Goal: Task Accomplishment & Management: Manage account settings

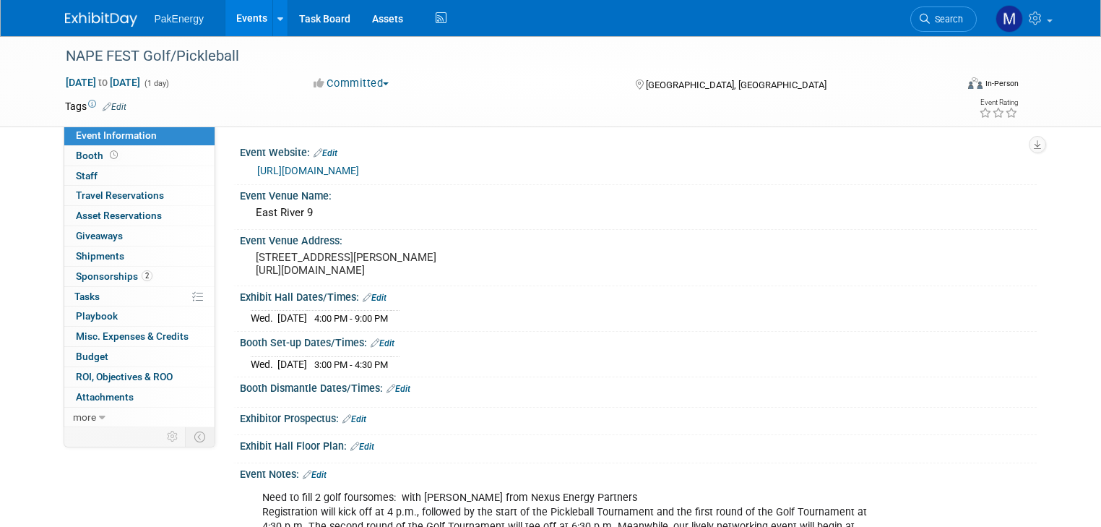
click at [234, 14] on link "Events" at bounding box center [251, 18] width 53 height 36
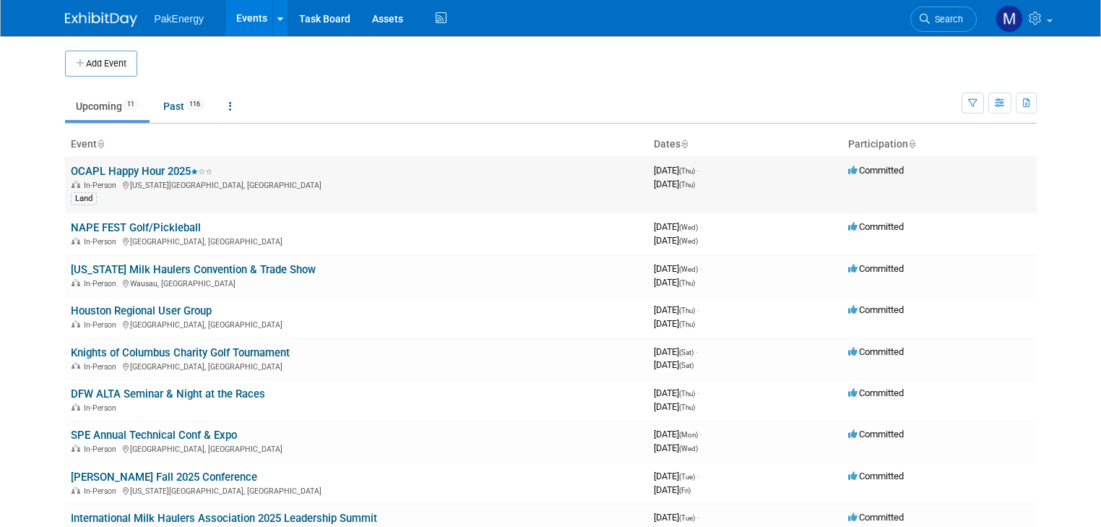
click at [89, 171] on link "OCAPL Happy Hour 2025" at bounding box center [142, 171] width 142 height 13
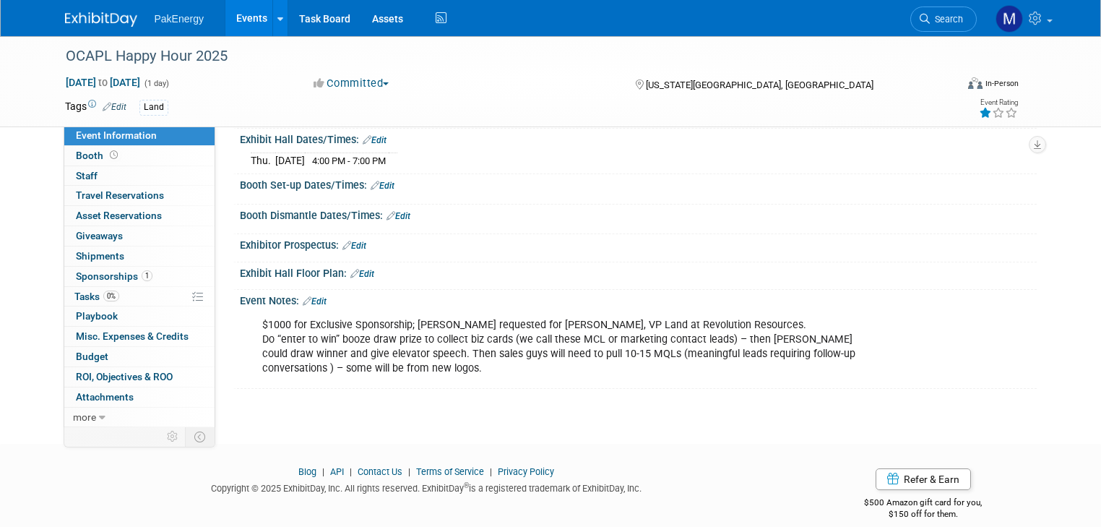
scroll to position [160, 0]
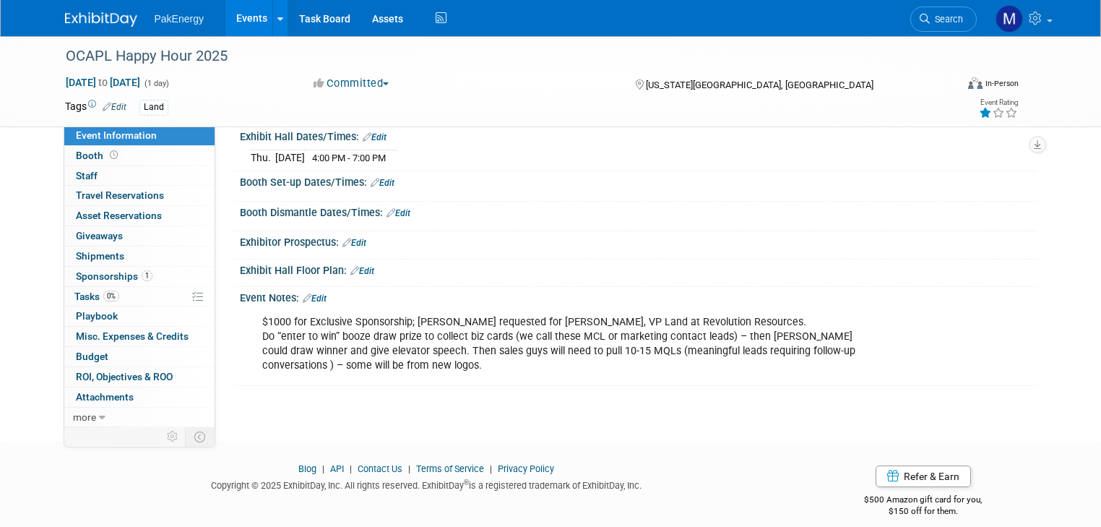
click at [480, 316] on div "$1000 for Exclusive Sponsorship; [PERSON_NAME] requested for [PERSON_NAME], VP …" at bounding box center [567, 344] width 630 height 72
click at [307, 293] on link "Edit" at bounding box center [315, 298] width 24 height 10
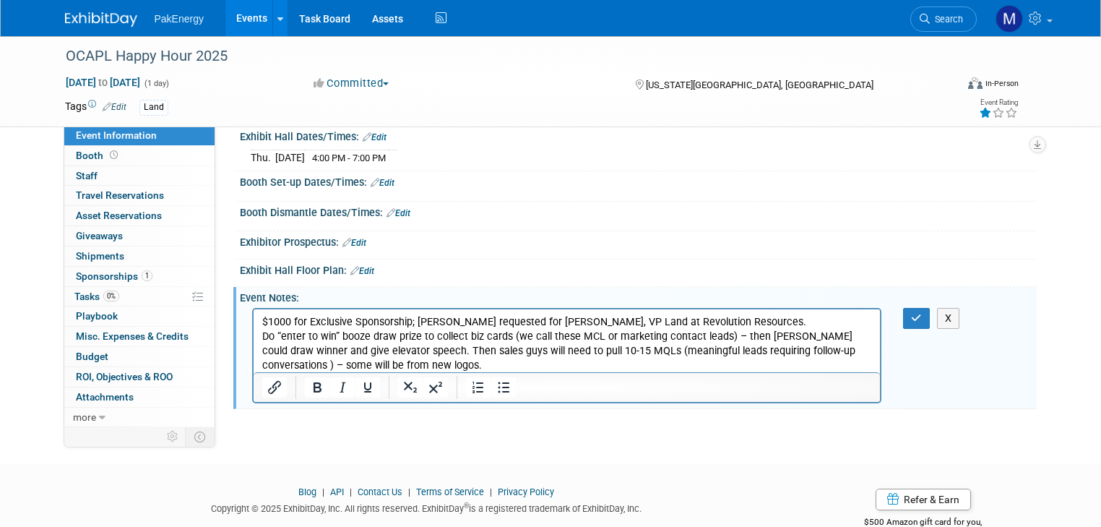
scroll to position [0, 0]
drag, startPoint x: 762, startPoint y: 335, endPoint x: 816, endPoint y: 337, distance: 53.5
click at [816, 337] on p "$1000 for Exclusive Sponsorship; [PERSON_NAME] requested for [PERSON_NAME], VP …" at bounding box center [566, 343] width 610 height 58
drag, startPoint x: 406, startPoint y: 350, endPoint x: 293, endPoint y: 349, distance: 113.4
click at [293, 349] on p "$1000 for Exclusive Sponsorship; [PERSON_NAME] requested for [PERSON_NAME], VP …" at bounding box center [566, 343] width 610 height 58
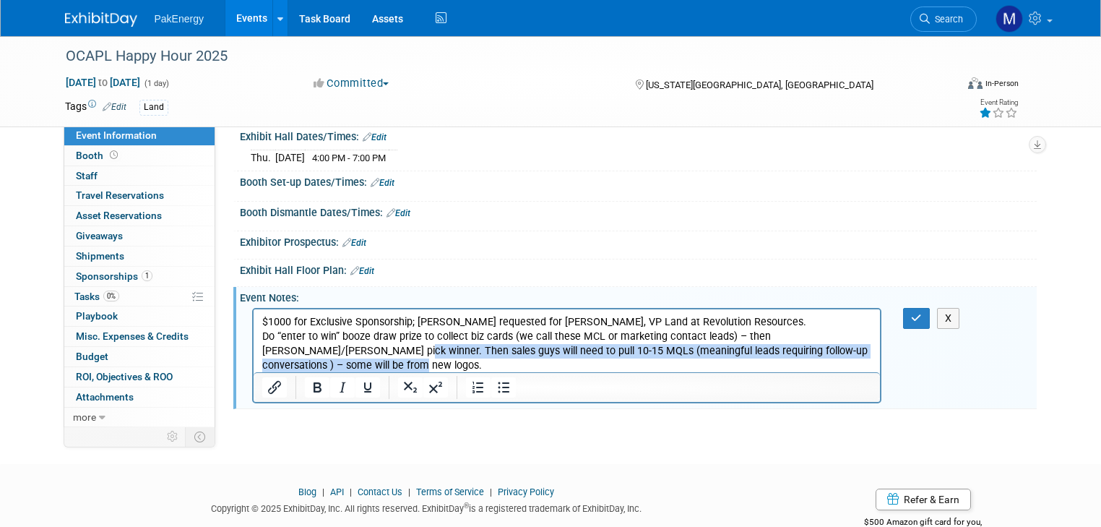
drag, startPoint x: 298, startPoint y: 348, endPoint x: 870, endPoint y: 361, distance: 571.5
click at [870, 361] on p "$1000 for Exclusive Sponsorship; [PERSON_NAME] requested for [PERSON_NAME], VP …" at bounding box center [566, 343] width 610 height 58
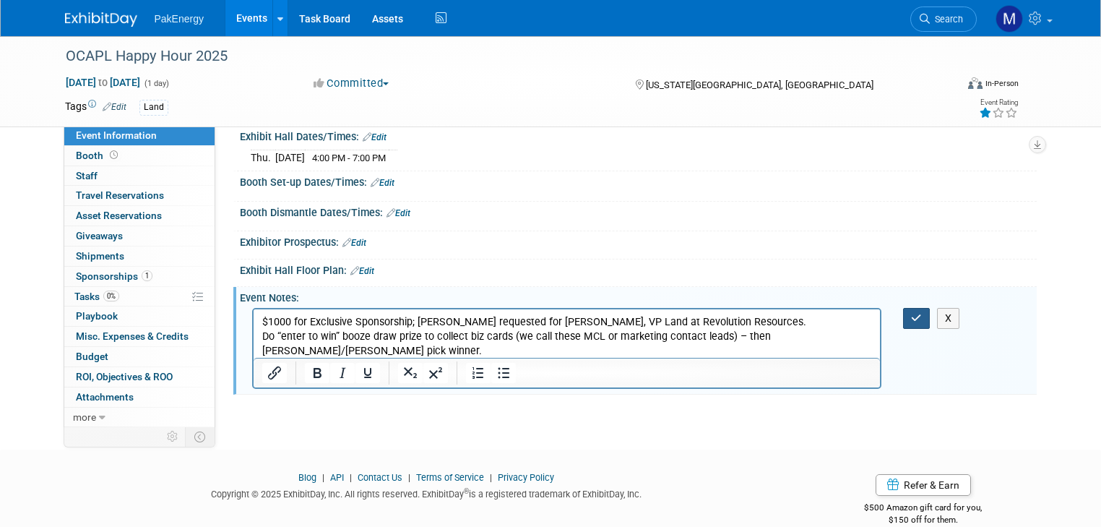
click at [920, 313] on icon "button" at bounding box center [916, 318] width 11 height 10
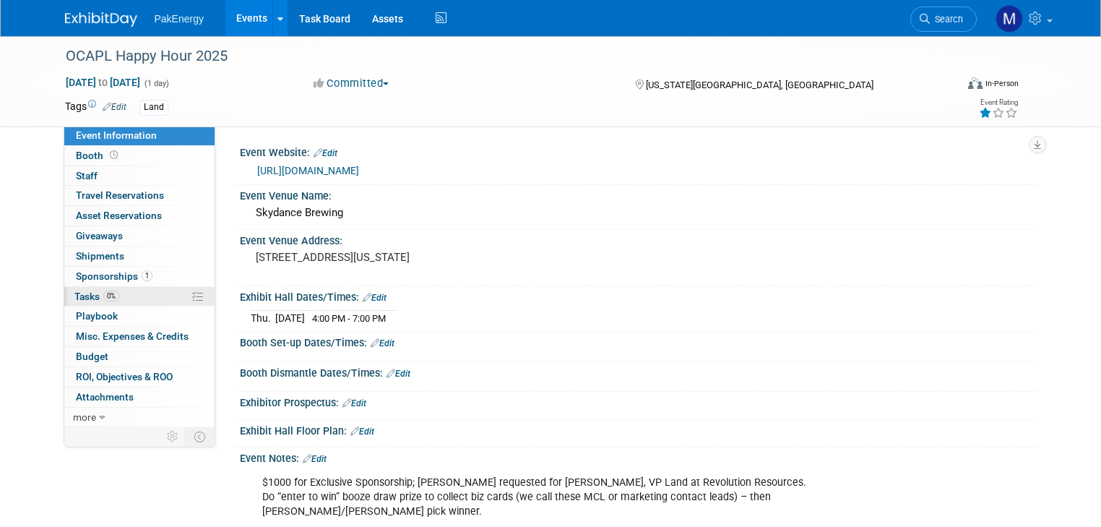
click at [75, 291] on span "Tasks 0%" at bounding box center [96, 296] width 45 height 12
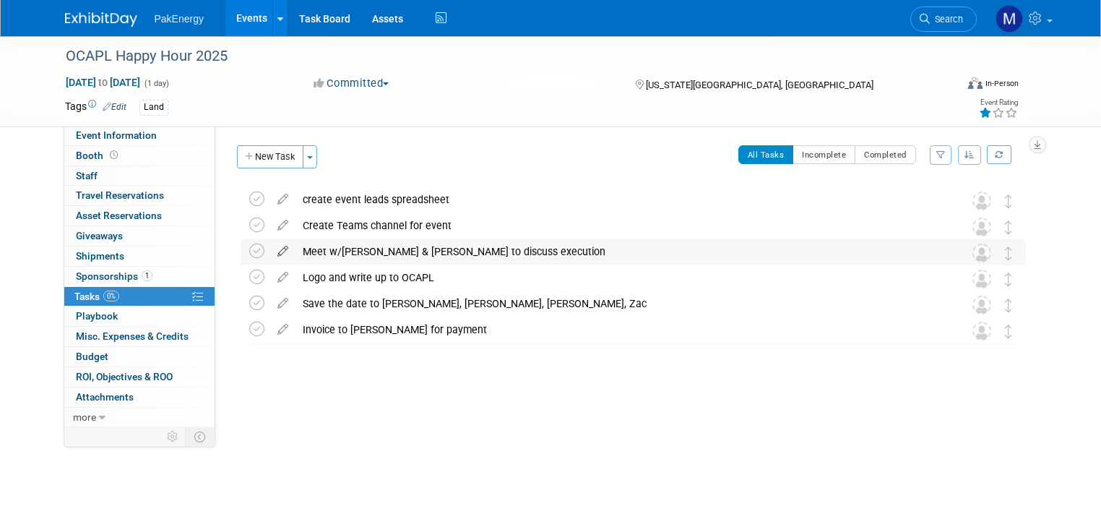
click at [270, 246] on icon at bounding box center [282, 248] width 25 height 18
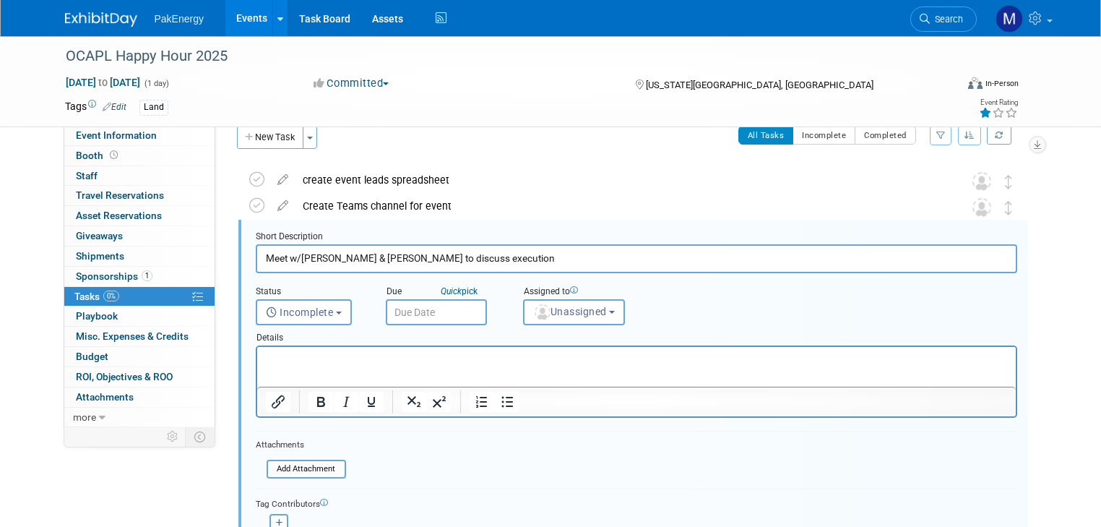
scroll to position [27, 0]
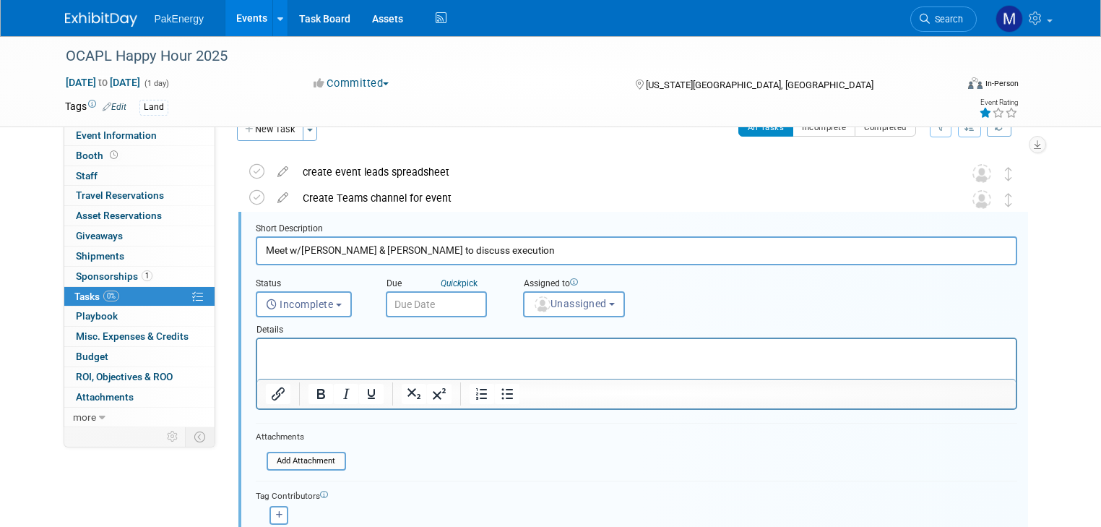
drag, startPoint x: 290, startPoint y: 249, endPoint x: 334, endPoint y: 251, distance: 43.4
click at [334, 251] on input "Meet w/[PERSON_NAME] & [PERSON_NAME] to discuss execution" at bounding box center [636, 250] width 761 height 28
type input "Meet w/[PERSON_NAME] & [PERSON_NAME] to discuss execution"
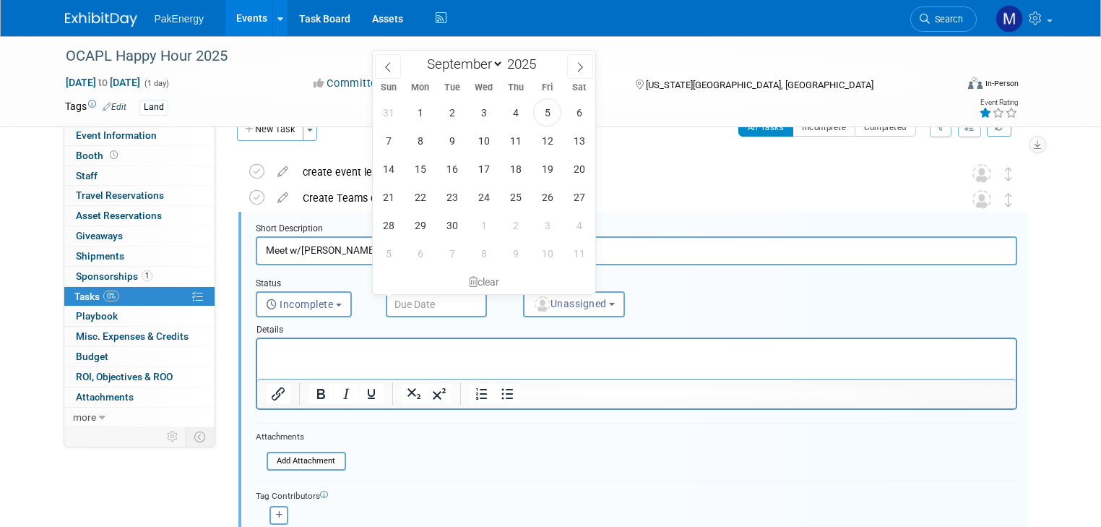
click at [424, 298] on input "text" at bounding box center [436, 304] width 101 height 26
click at [423, 142] on span "8" at bounding box center [420, 140] width 28 height 28
type input "[DATE]"
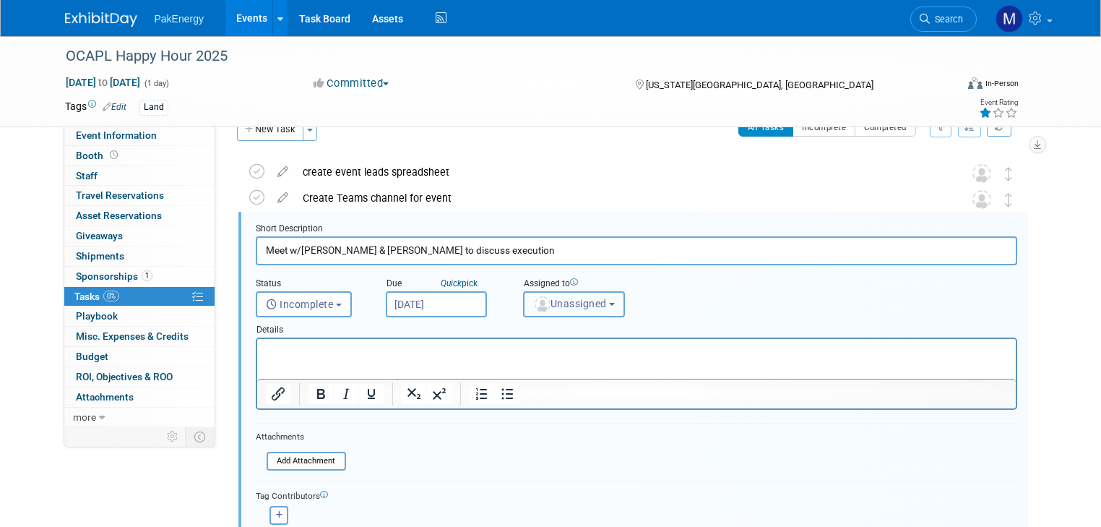
click at [607, 296] on button "Unassigned" at bounding box center [574, 304] width 103 height 26
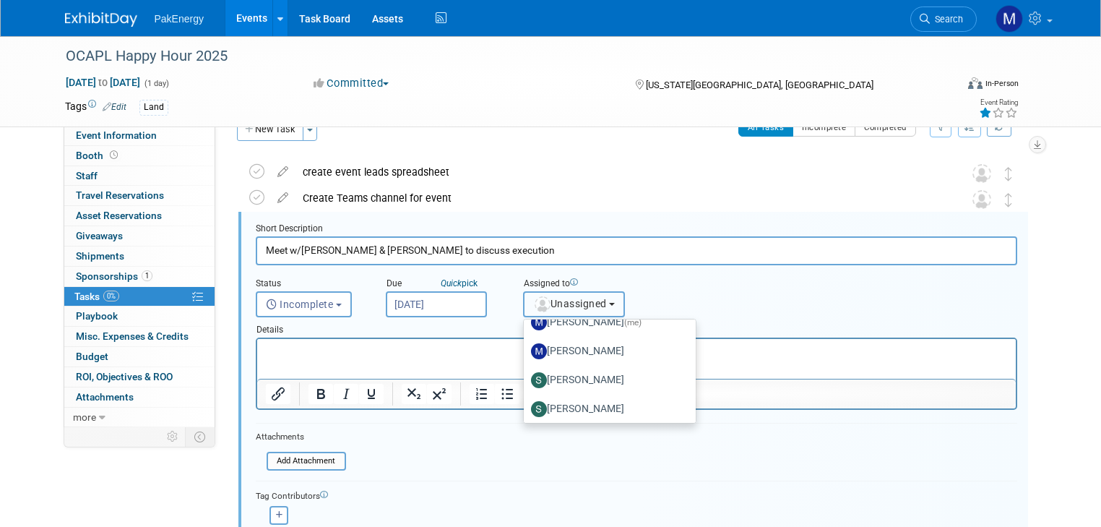
scroll to position [246, 0]
click at [552, 325] on label "[PERSON_NAME] (me)" at bounding box center [606, 324] width 151 height 23
click at [526, 325] on input "[PERSON_NAME] (me)" at bounding box center [520, 323] width 9 height 9
select select "18583c6f-e799-444d-86a8-e5338c1e6931"
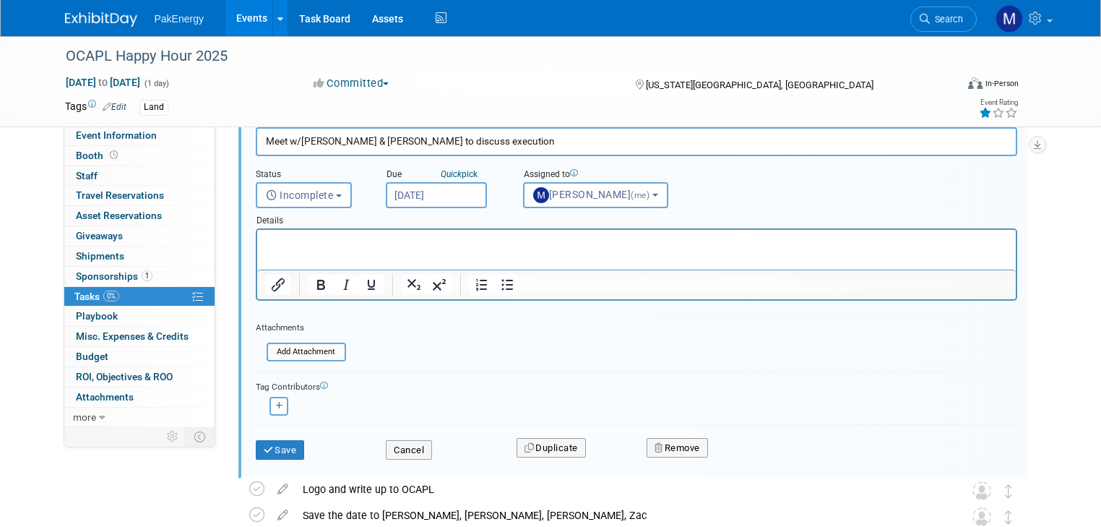
scroll to position [139, 0]
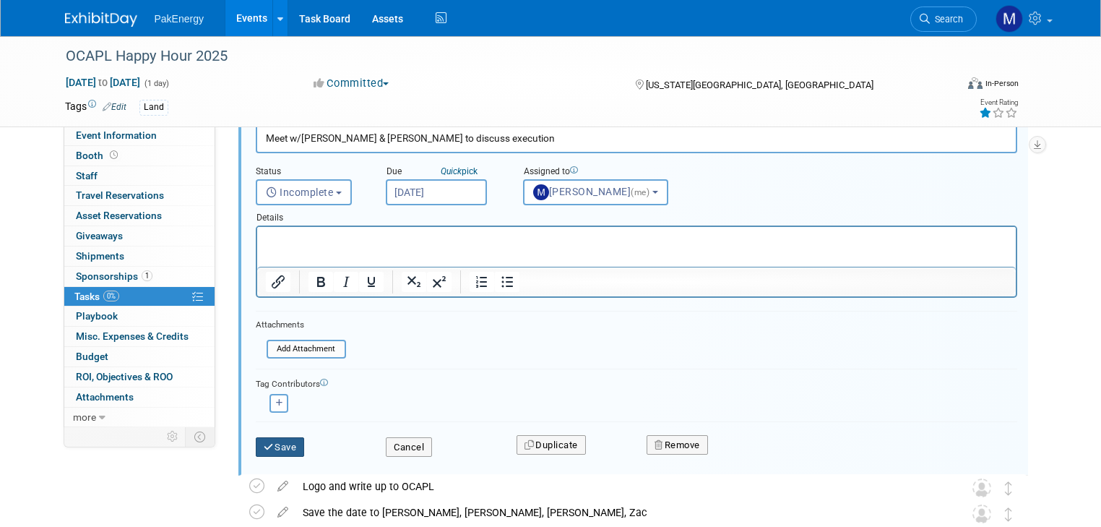
click at [264, 442] on icon "submit" at bounding box center [270, 446] width 12 height 9
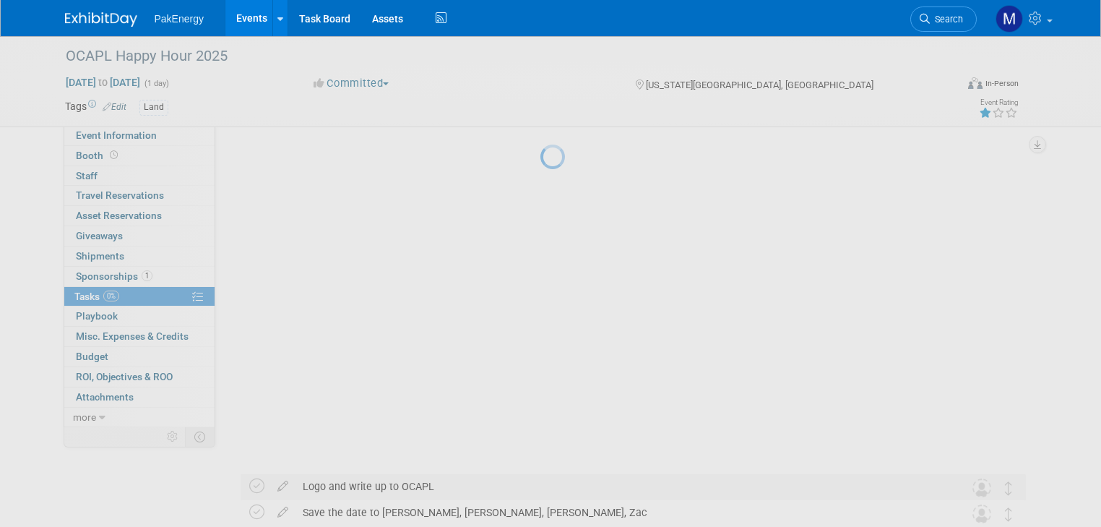
scroll to position [0, 0]
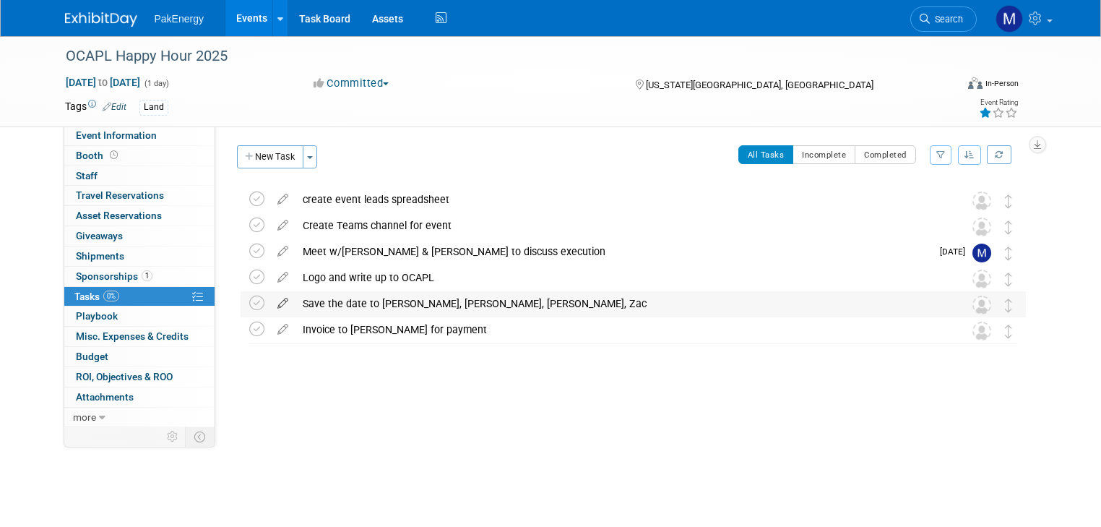
click at [270, 300] on icon at bounding box center [282, 300] width 25 height 18
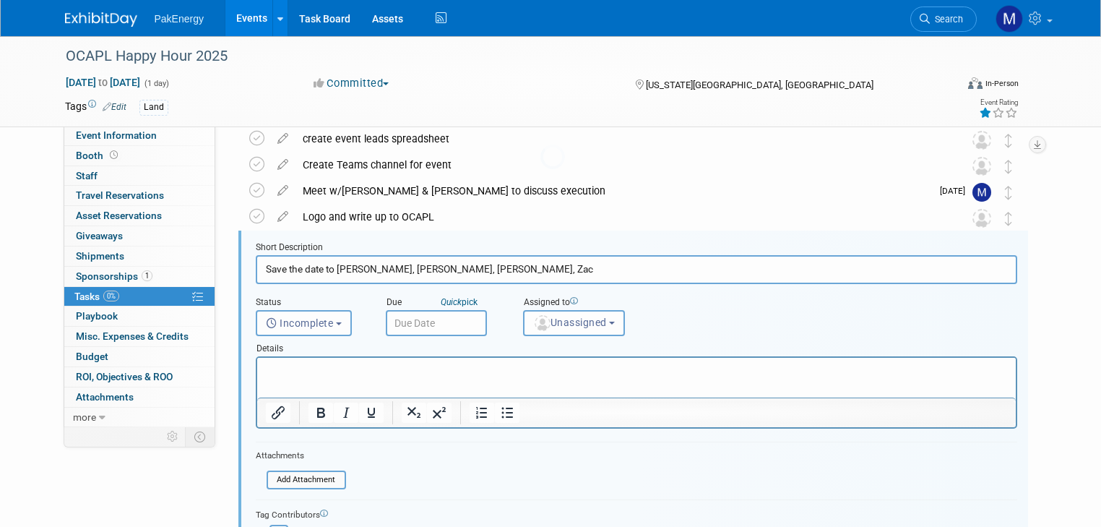
scroll to position [79, 0]
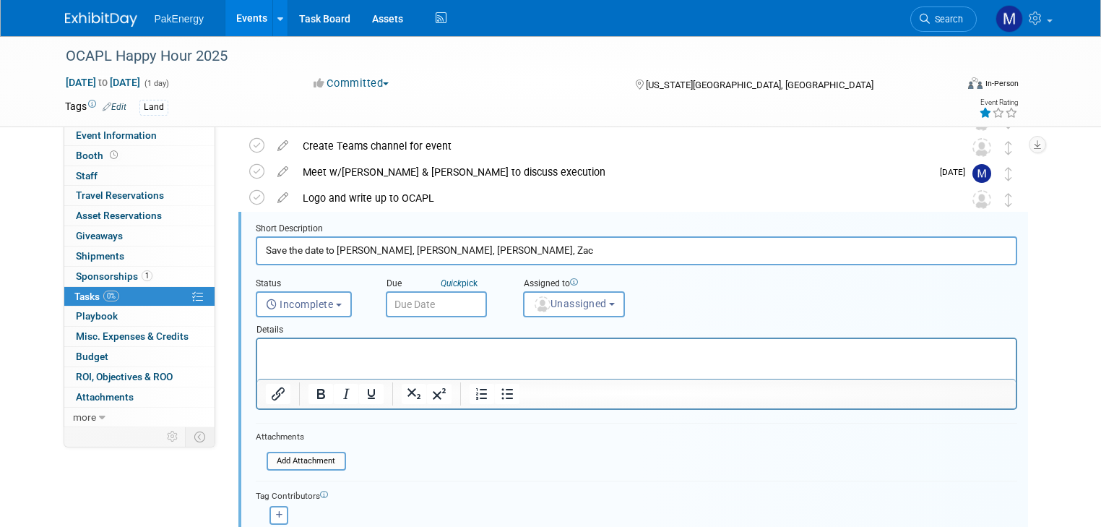
drag, startPoint x: 351, startPoint y: 248, endPoint x: 448, endPoint y: 242, distance: 97.0
click at [448, 242] on input "Save the date to [PERSON_NAME], [PERSON_NAME], [PERSON_NAME], Zac" at bounding box center [636, 250] width 761 height 28
type input "Save the date to [PERSON_NAME], [PERSON_NAME], [PERSON_NAME], [PERSON_NAME]"
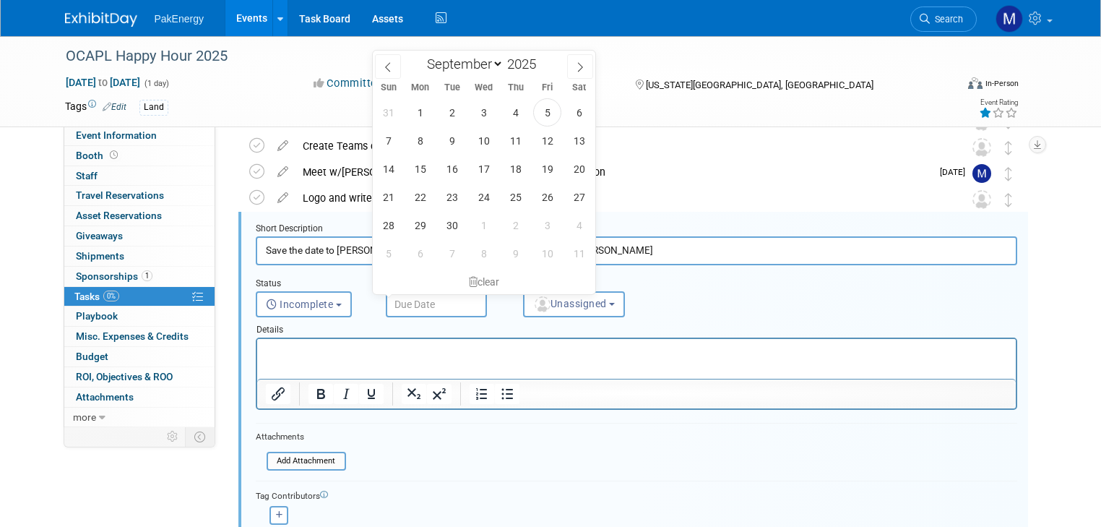
click at [442, 303] on input "text" at bounding box center [436, 304] width 101 height 26
click at [420, 141] on span "8" at bounding box center [420, 140] width 28 height 28
type input "[DATE]"
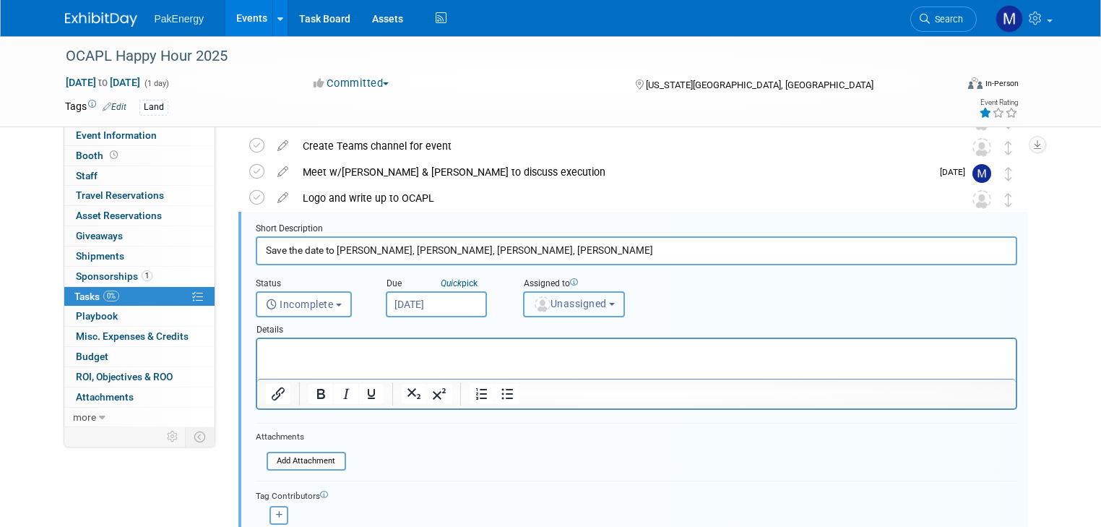
click at [605, 295] on button "Unassigned" at bounding box center [574, 304] width 103 height 26
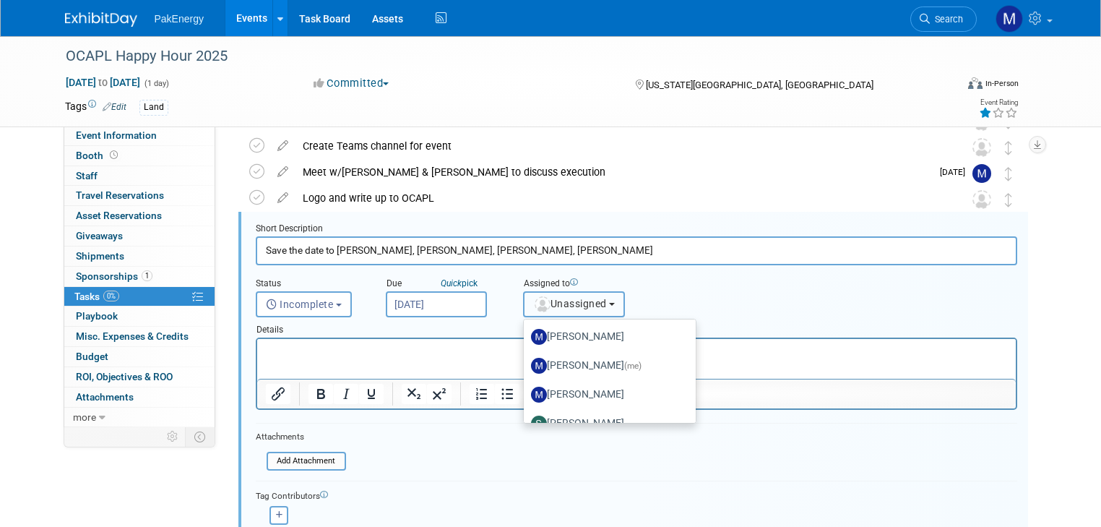
scroll to position [217, 0]
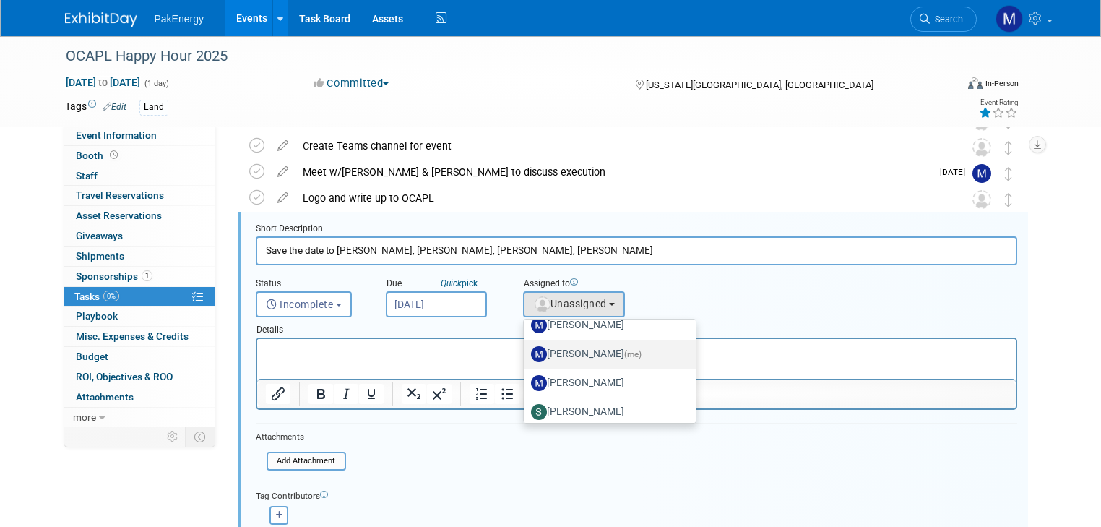
click at [566, 350] on label "[PERSON_NAME] (me)" at bounding box center [606, 353] width 151 height 23
click at [526, 350] on input "[PERSON_NAME] (me)" at bounding box center [520, 351] width 9 height 9
select select "18583c6f-e799-444d-86a8-e5338c1e6931"
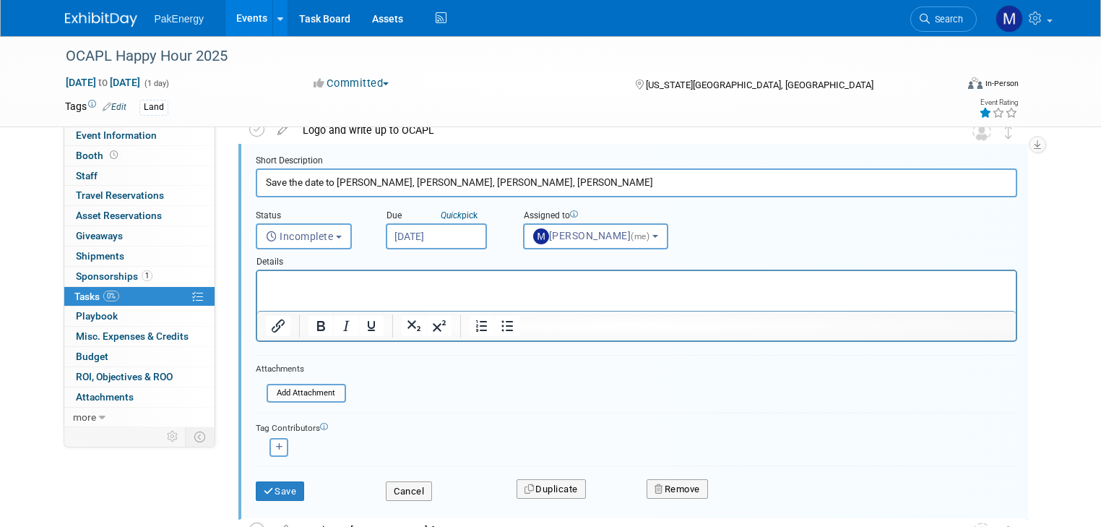
scroll to position [210, 0]
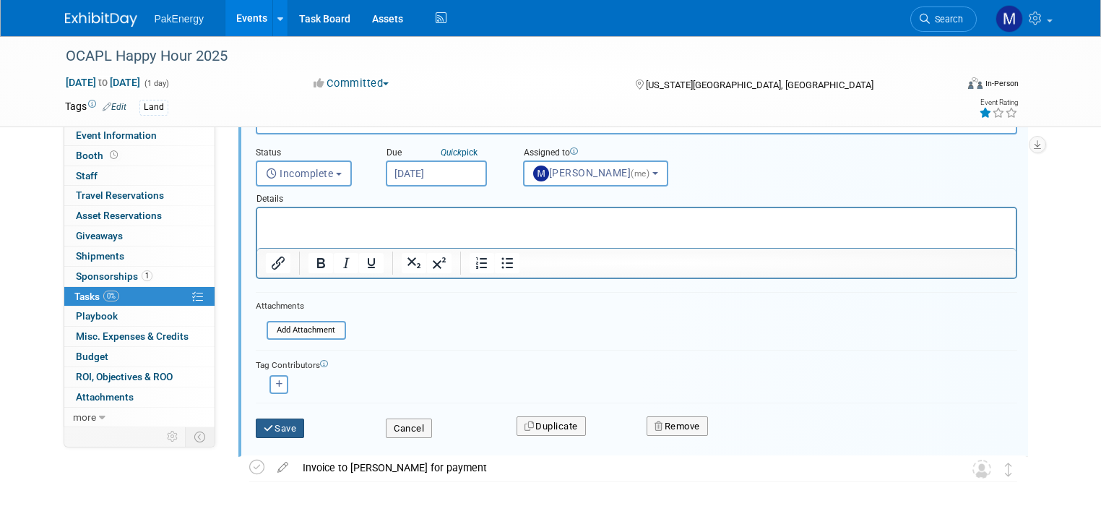
click at [262, 418] on button "Save" at bounding box center [280, 428] width 49 height 20
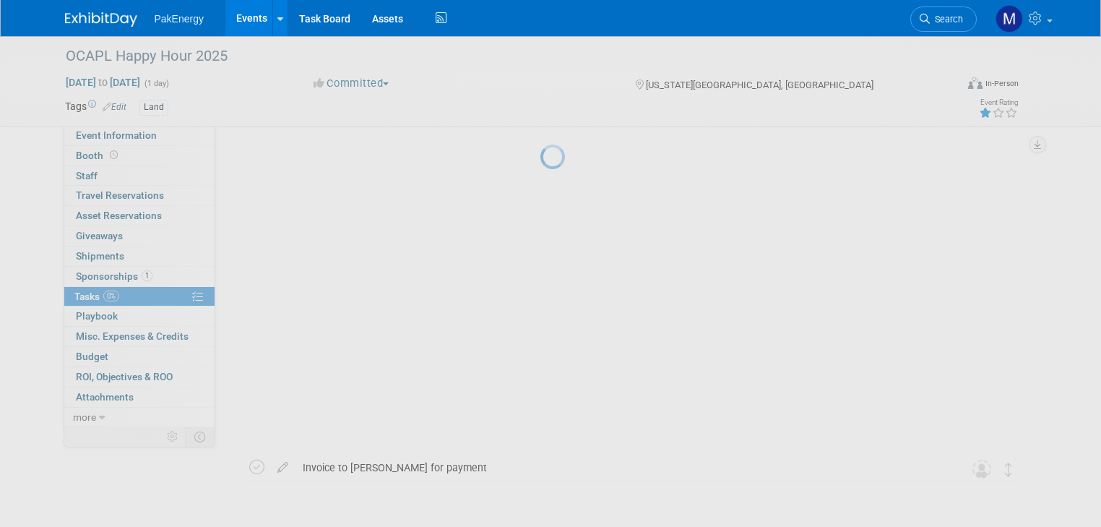
scroll to position [0, 0]
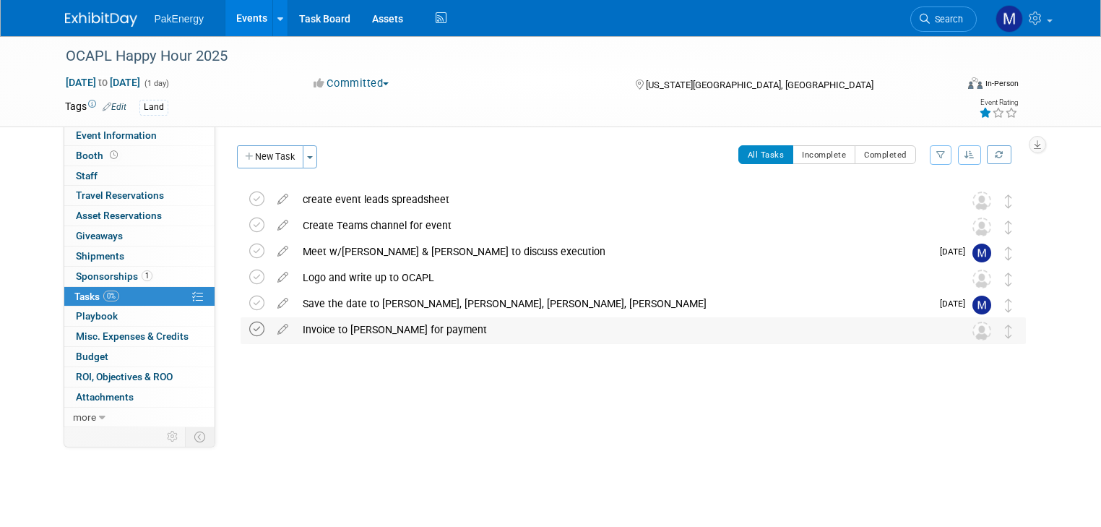
click at [249, 329] on icon at bounding box center [256, 328] width 15 height 15
click at [249, 278] on icon at bounding box center [256, 276] width 15 height 15
click at [233, 13] on link "Events" at bounding box center [251, 18] width 53 height 36
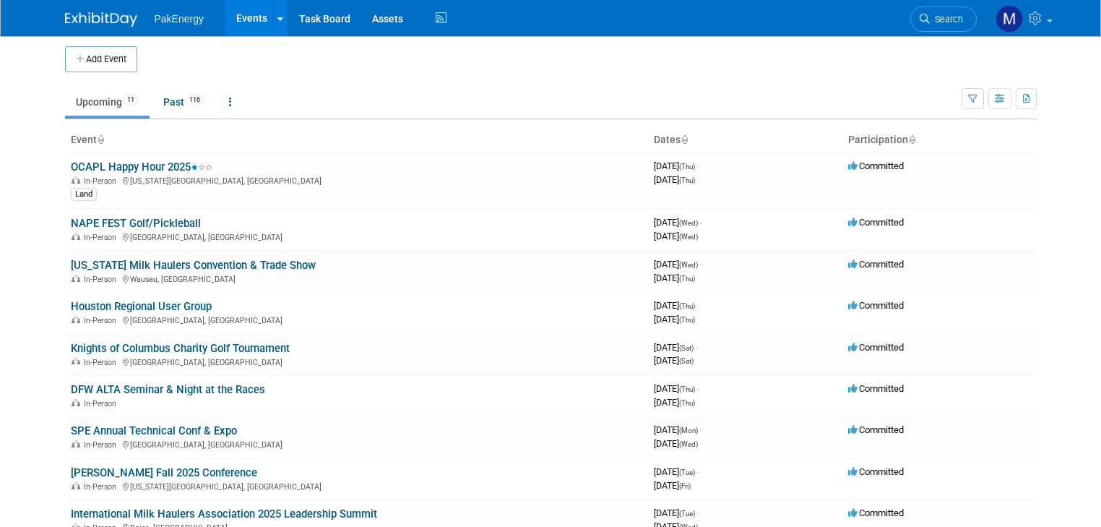
scroll to position [1, 0]
